Goal: Task Accomplishment & Management: Complete application form

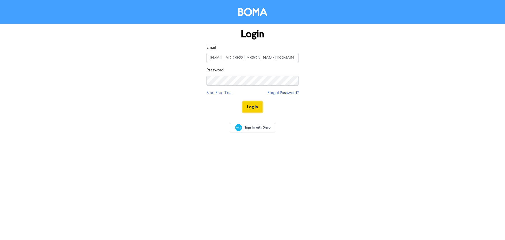
click at [243, 109] on button "Log In" at bounding box center [253, 106] width 20 height 11
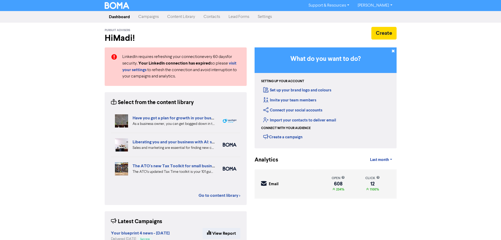
click at [206, 16] on link "Contacts" at bounding box center [211, 17] width 25 height 11
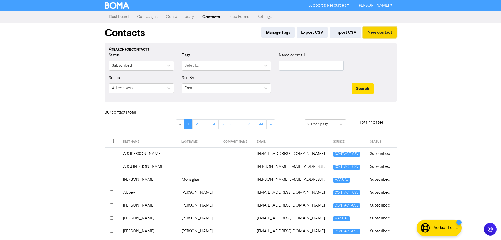
click at [378, 37] on button "New contact" at bounding box center [380, 32] width 34 height 11
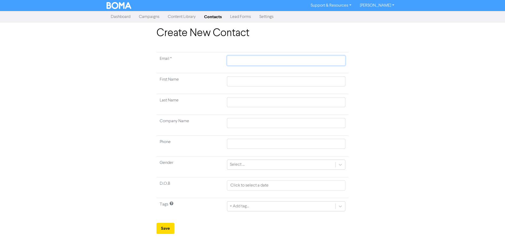
click at [235, 62] on input "text" at bounding box center [286, 61] width 118 height 10
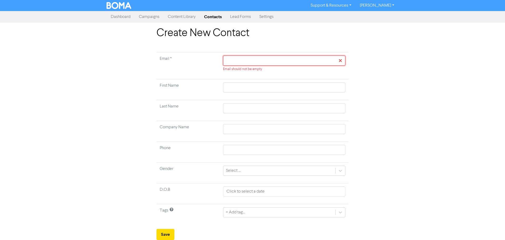
click at [234, 63] on input "text" at bounding box center [284, 61] width 122 height 10
paste input "[EMAIL_ADDRESS][DOMAIN_NAME]"
type input "[EMAIL_ADDRESS][DOMAIN_NAME]"
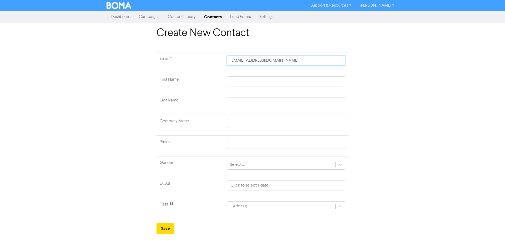
type input "[EMAIL_ADDRESS][DOMAIN_NAME]"
click at [237, 78] on input "text" at bounding box center [286, 81] width 118 height 10
type input "D"
type input "Da"
type input "[PERSON_NAME]"
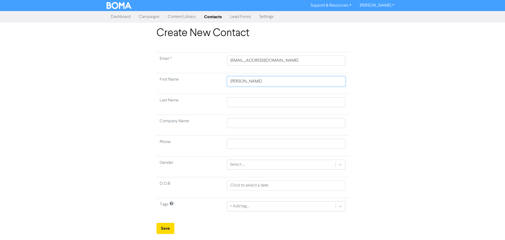
type input "[PERSON_NAME]"
type input "Danie"
type input "[PERSON_NAME]"
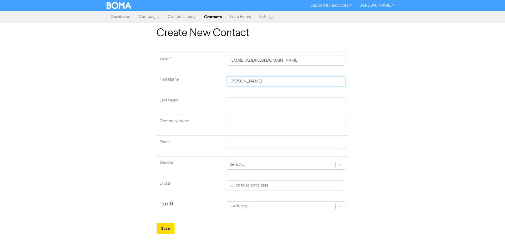
type input "[PERSON_NAME]"
click at [246, 102] on input "text" at bounding box center [286, 102] width 118 height 10
type input "B"
type input "Br"
type input "Bro"
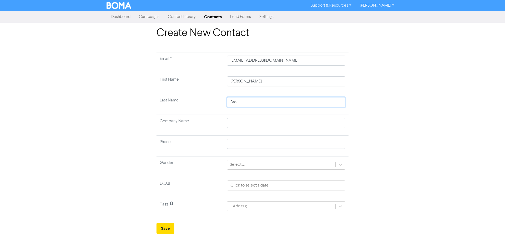
type input "Brow"
type input "Brown"
type input "Brownb"
type input "Brownbi"
type input "Brownbil"
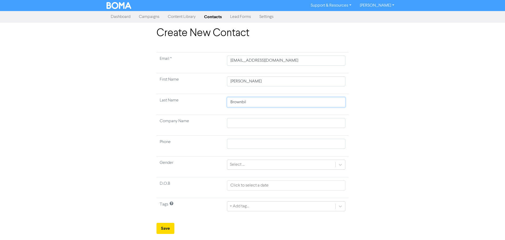
type input "Brownbill"
click at [237, 146] on input "text" at bounding box center [286, 144] width 118 height 10
click at [263, 146] on input "text" at bounding box center [286, 144] width 118 height 10
paste input "0408 672 821"
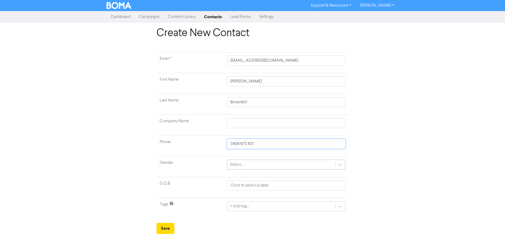
type input "0408 672 821"
click at [239, 163] on div "Select ..." at bounding box center [237, 164] width 15 height 6
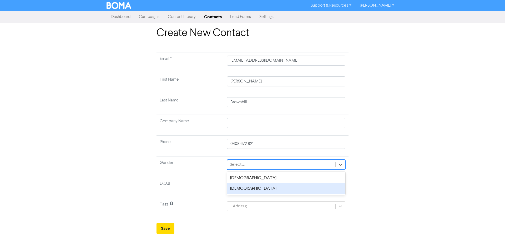
click at [231, 190] on div "[DEMOGRAPHIC_DATA]" at bounding box center [286, 188] width 118 height 11
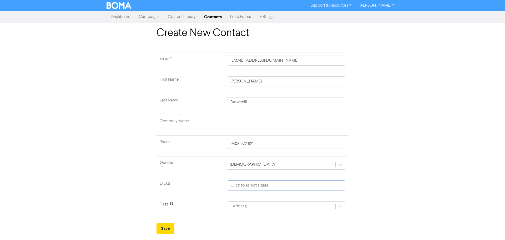
select select "8"
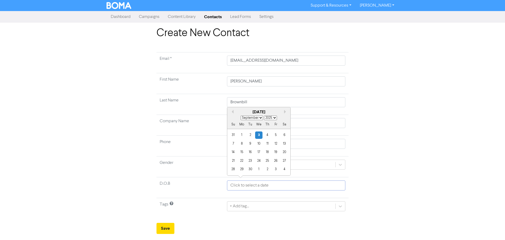
click at [242, 184] on input "text" at bounding box center [286, 185] width 118 height 10
click at [267, 117] on select "1900 1901 1902 1903 1904 1905 1906 1907 1908 1909 1910 1911 1912 1913 1914 1915…" at bounding box center [270, 117] width 13 height 4
click at [271, 118] on select "1900 1901 1902 1903 1904 1905 1906 1907 1908 1909 1910 1911 1912 1913 1914 1915…" at bounding box center [270, 117] width 13 height 4
select select "1990"
click at [264, 115] on select "1900 1901 1902 1903 1904 1905 1906 1907 1908 1909 1910 1911 1912 1913 1914 1915…" at bounding box center [270, 117] width 13 height 4
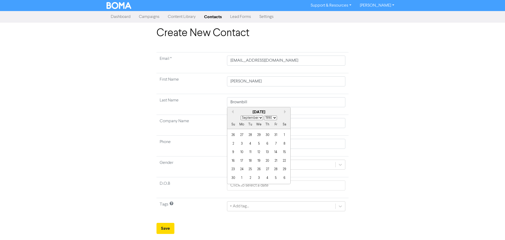
click at [254, 120] on div "Su Mo Tu We Th Fr Sa" at bounding box center [258, 124] width 63 height 8
click at [253, 118] on select "January February March April May June July August September October November De…" at bounding box center [252, 117] width 22 height 4
select select "3"
click at [241, 115] on select "January February March April May June July August September October November De…" at bounding box center [252, 117] width 22 height 4
click at [274, 153] on div "20" at bounding box center [275, 151] width 7 height 7
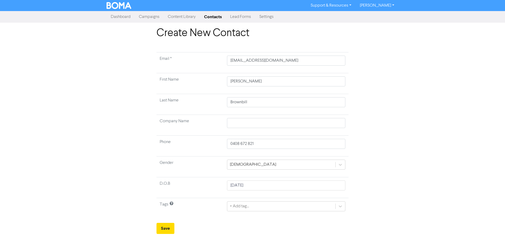
click at [386, 146] on div "Create New Contact Email * [EMAIL_ADDRESS][DOMAIN_NAME] First Name [PERSON_NAME…" at bounding box center [253, 130] width 300 height 207
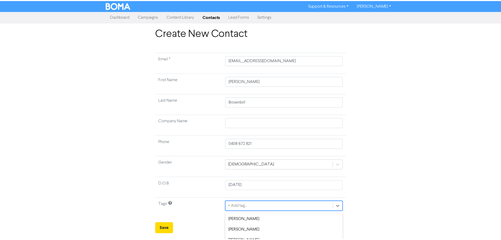
scroll to position [52, 0]
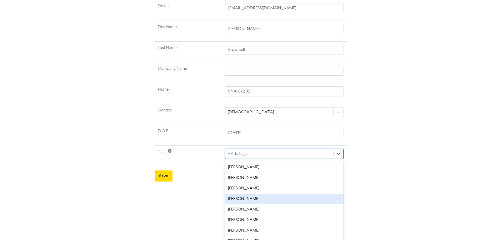
click at [242, 159] on div "option [PERSON_NAME] focused, 4 of 8. 8 results available. Use Up and Down to c…" at bounding box center [284, 154] width 118 height 10
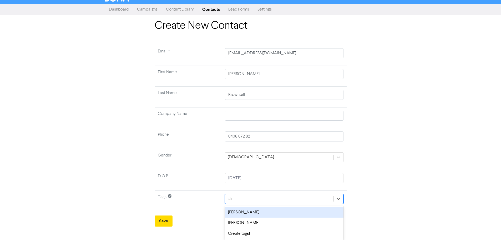
scroll to position [0, 0]
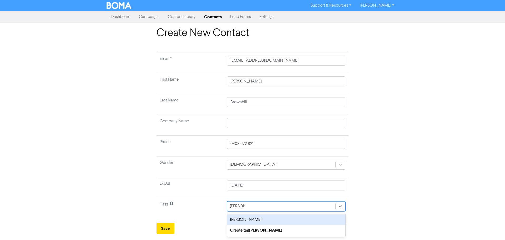
type input "[PERSON_NAME]"
click at [239, 220] on div "[PERSON_NAME]" at bounding box center [286, 219] width 118 height 11
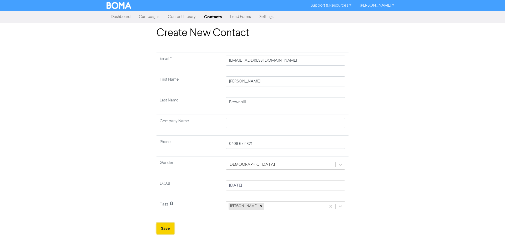
click at [170, 227] on button "Save" at bounding box center [166, 228] width 18 height 11
